Goal: Task Accomplishment & Management: Use online tool/utility

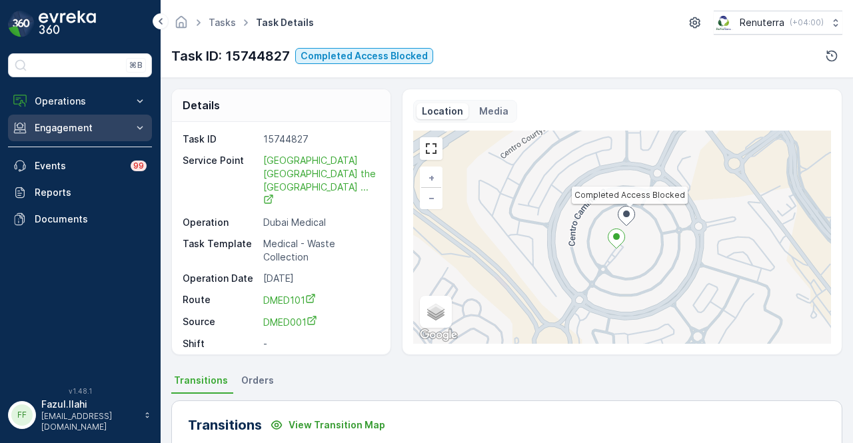
click at [79, 121] on p "Engagement" at bounding box center [80, 127] width 91 height 13
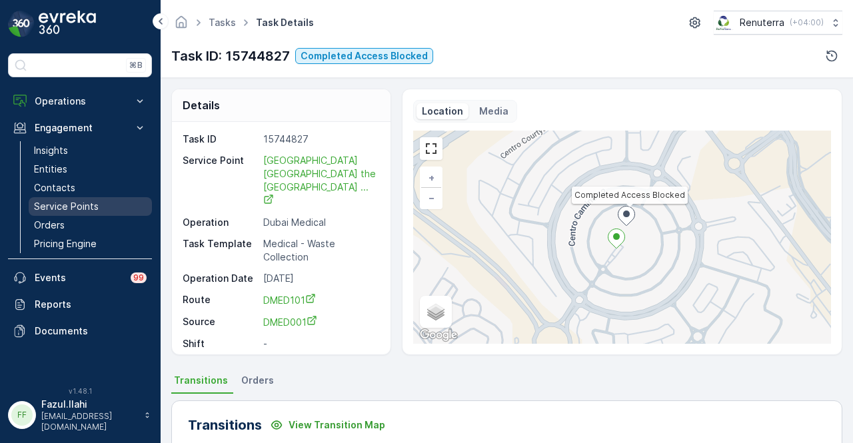
click at [105, 202] on link "Service Points" at bounding box center [90, 206] width 123 height 19
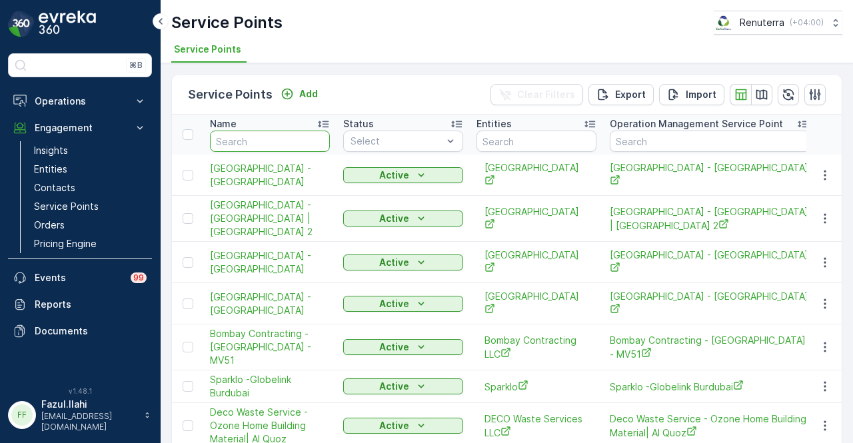
click at [244, 139] on input "text" at bounding box center [270, 141] width 120 height 21
type input "[PERSON_NAME]"
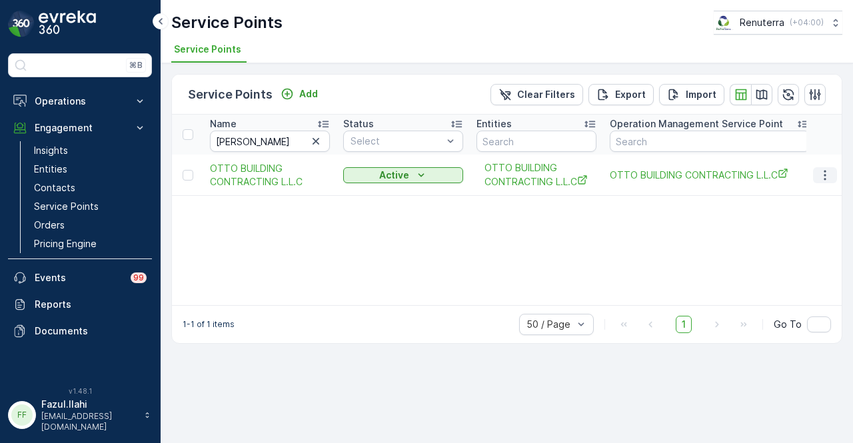
click at [823, 172] on icon "button" at bounding box center [824, 175] width 13 height 13
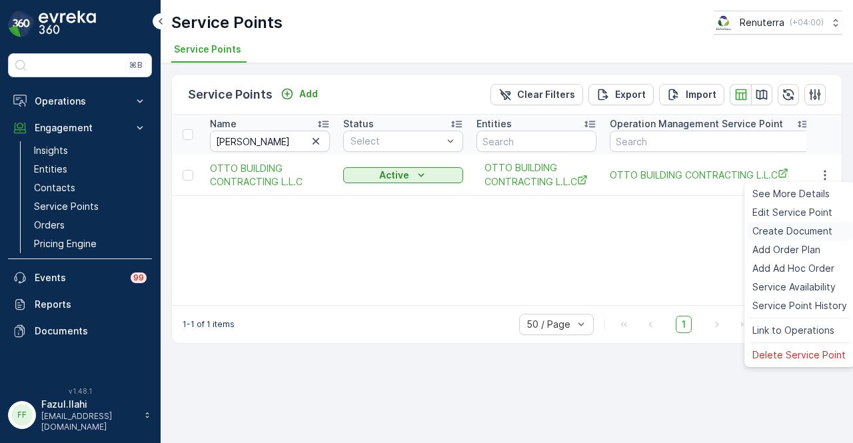
click at [815, 230] on span "Create Document" at bounding box center [792, 230] width 80 height 13
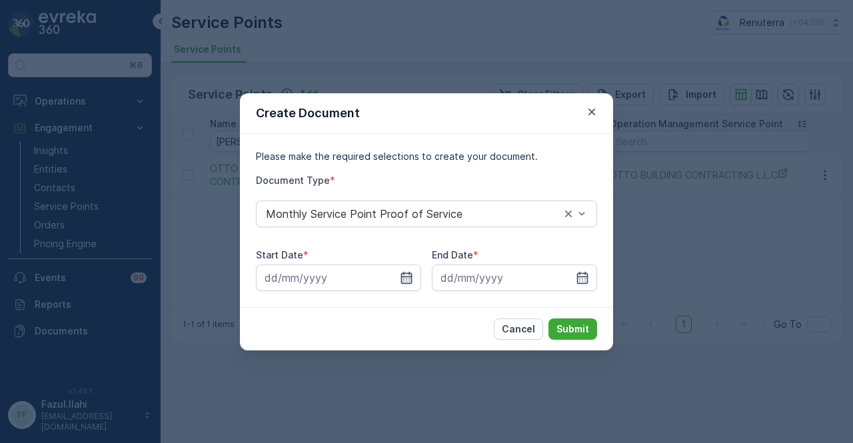
click at [412, 278] on icon "button" at bounding box center [406, 277] width 13 height 13
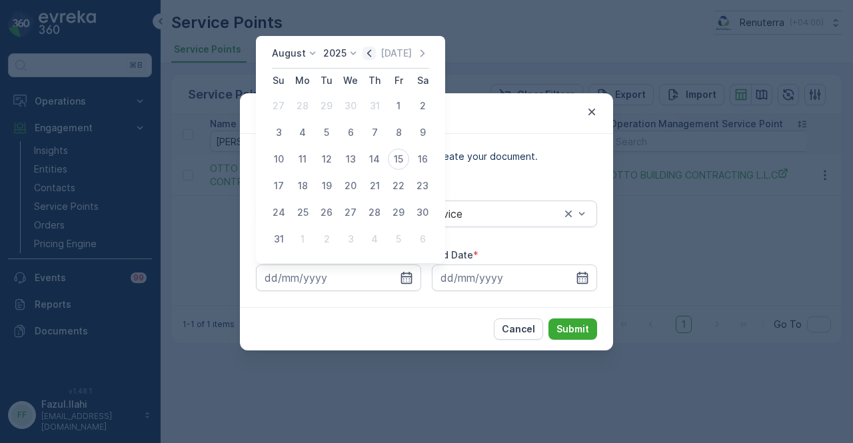
click at [376, 56] on icon "button" at bounding box center [368, 53] width 13 height 13
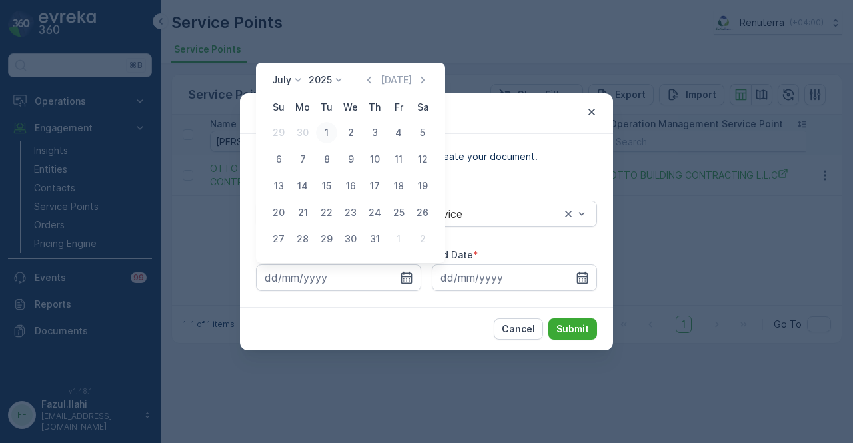
click at [328, 125] on div "1" at bounding box center [326, 132] width 21 height 21
type input "[DATE]"
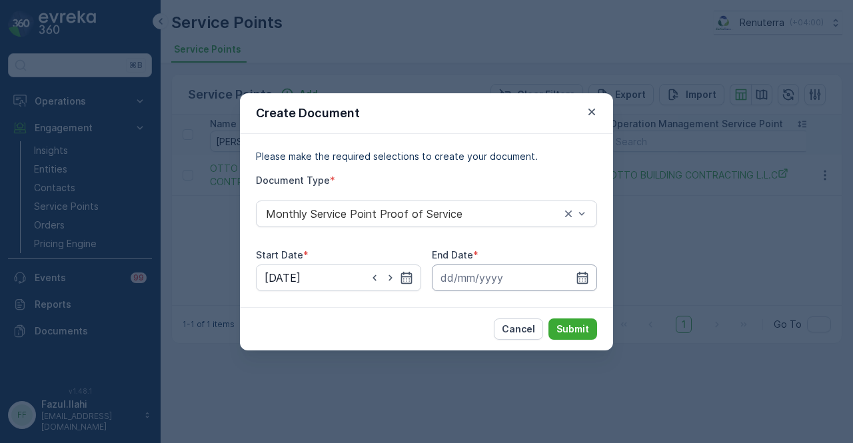
click at [574, 270] on input at bounding box center [514, 277] width 165 height 27
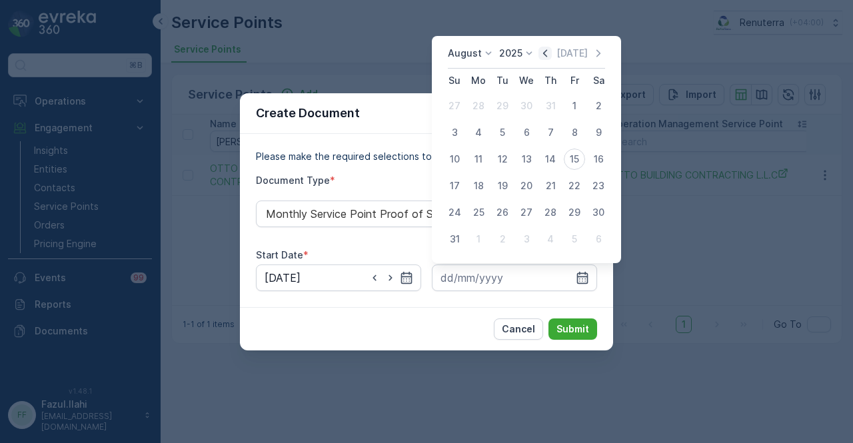
click at [544, 55] on icon "button" at bounding box center [544, 53] width 13 height 13
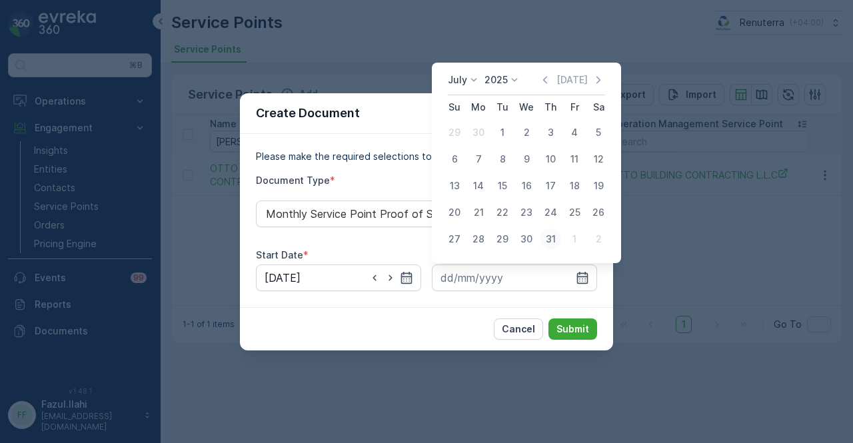
click at [547, 240] on div "31" at bounding box center [550, 238] width 21 height 21
type input "[DATE]"
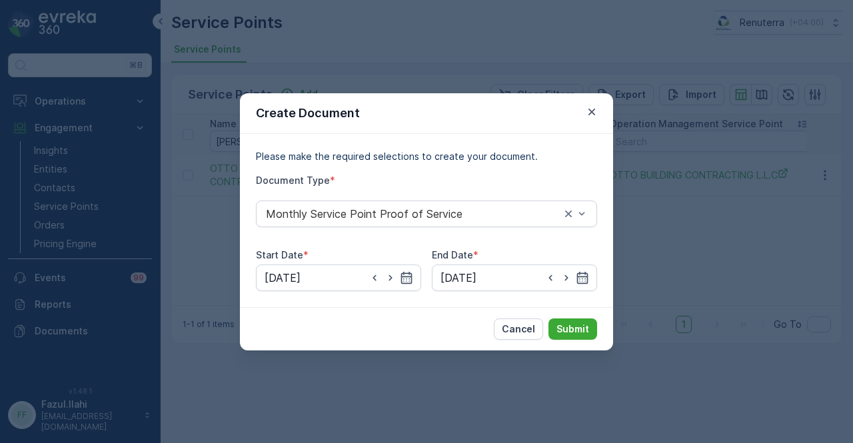
click at [570, 315] on div "Cancel Submit" at bounding box center [426, 328] width 373 height 43
click at [573, 326] on p "Submit" at bounding box center [572, 328] width 33 height 13
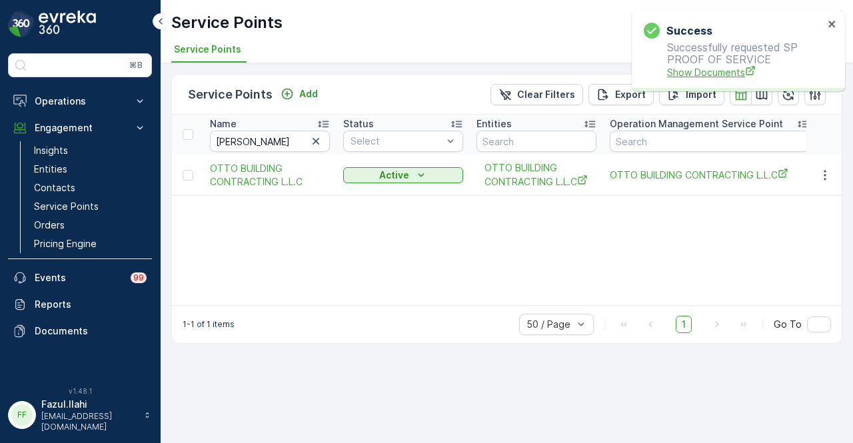
click at [702, 71] on span "Show Documents" at bounding box center [745, 72] width 157 height 14
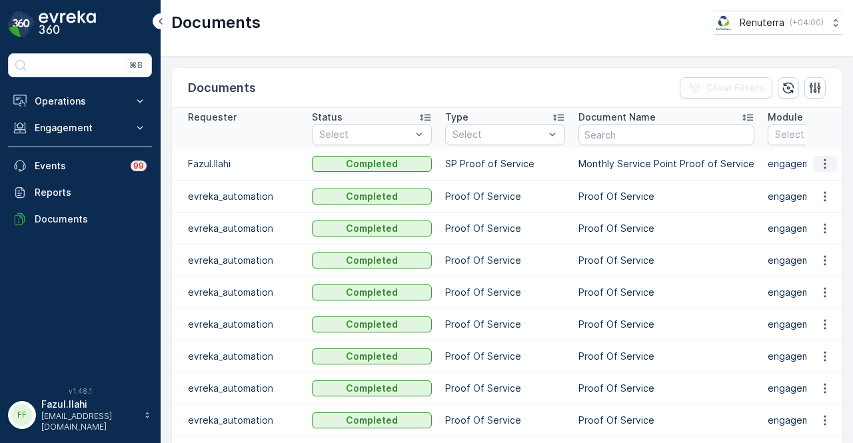
click at [826, 167] on icon "button" at bounding box center [824, 163] width 13 height 13
click at [823, 181] on span "See Details" at bounding box center [820, 182] width 51 height 13
